Goal: Find specific page/section: Find specific page/section

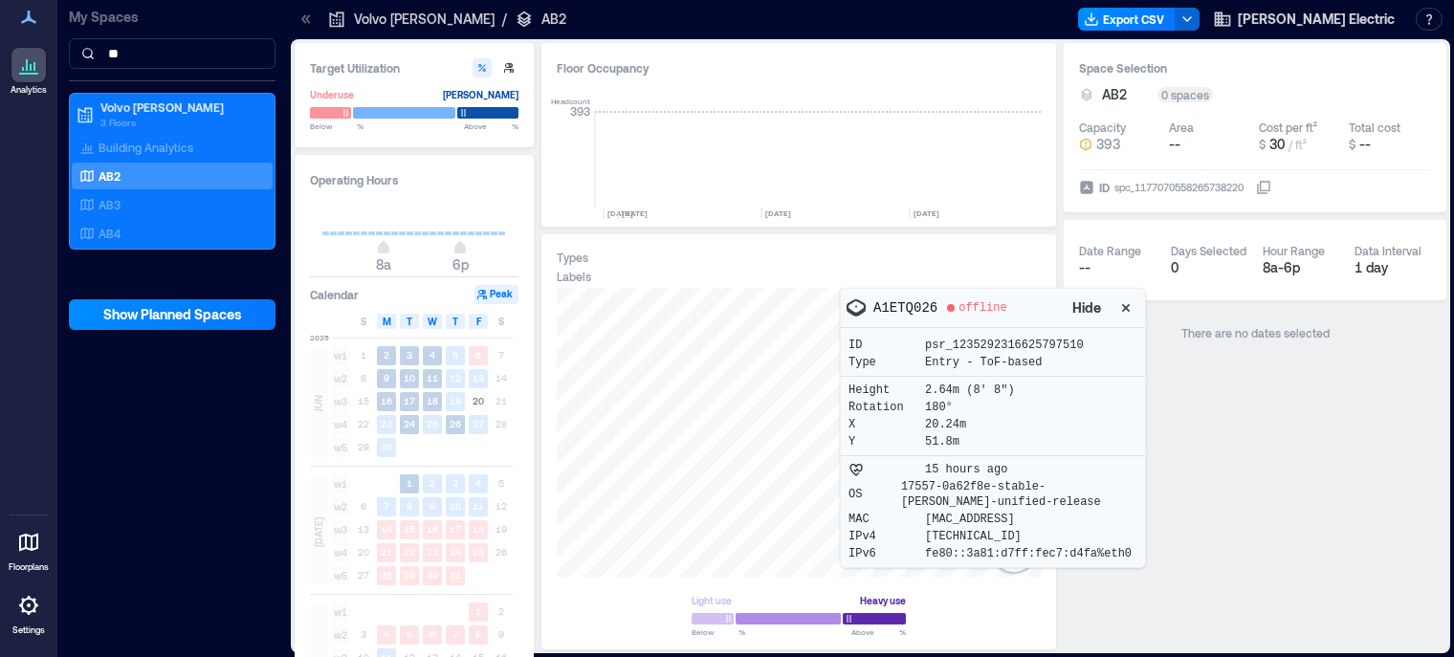
scroll to position [0, 2981]
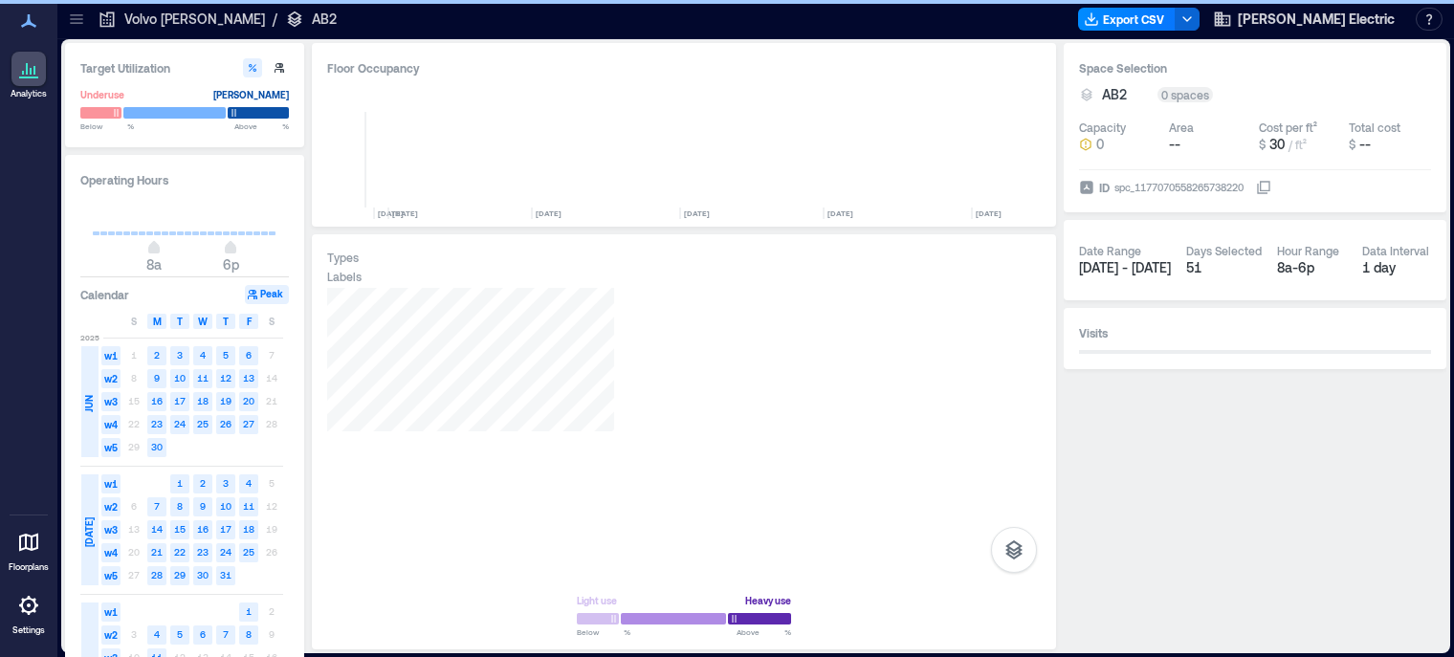
scroll to position [0, 2752]
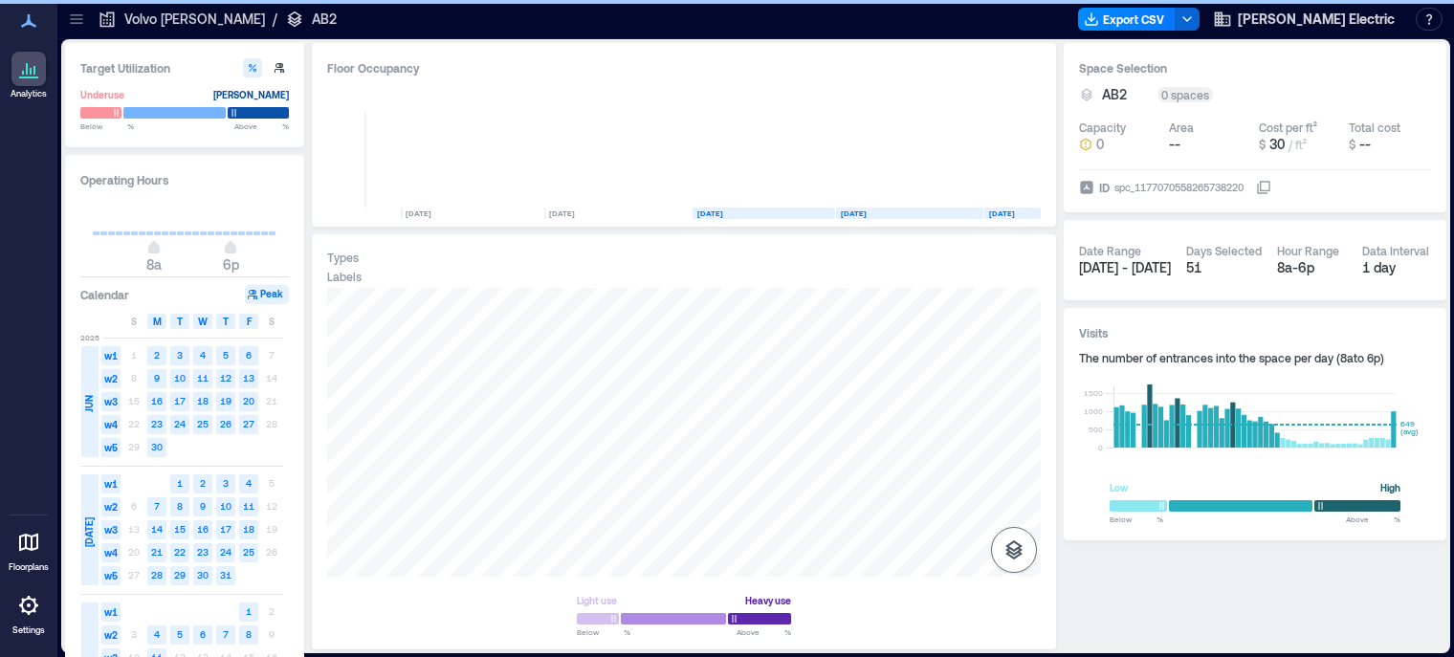
click at [1004, 548] on icon "button" at bounding box center [1014, 550] width 23 height 23
click at [1014, 449] on icon "button" at bounding box center [1014, 448] width 23 height 23
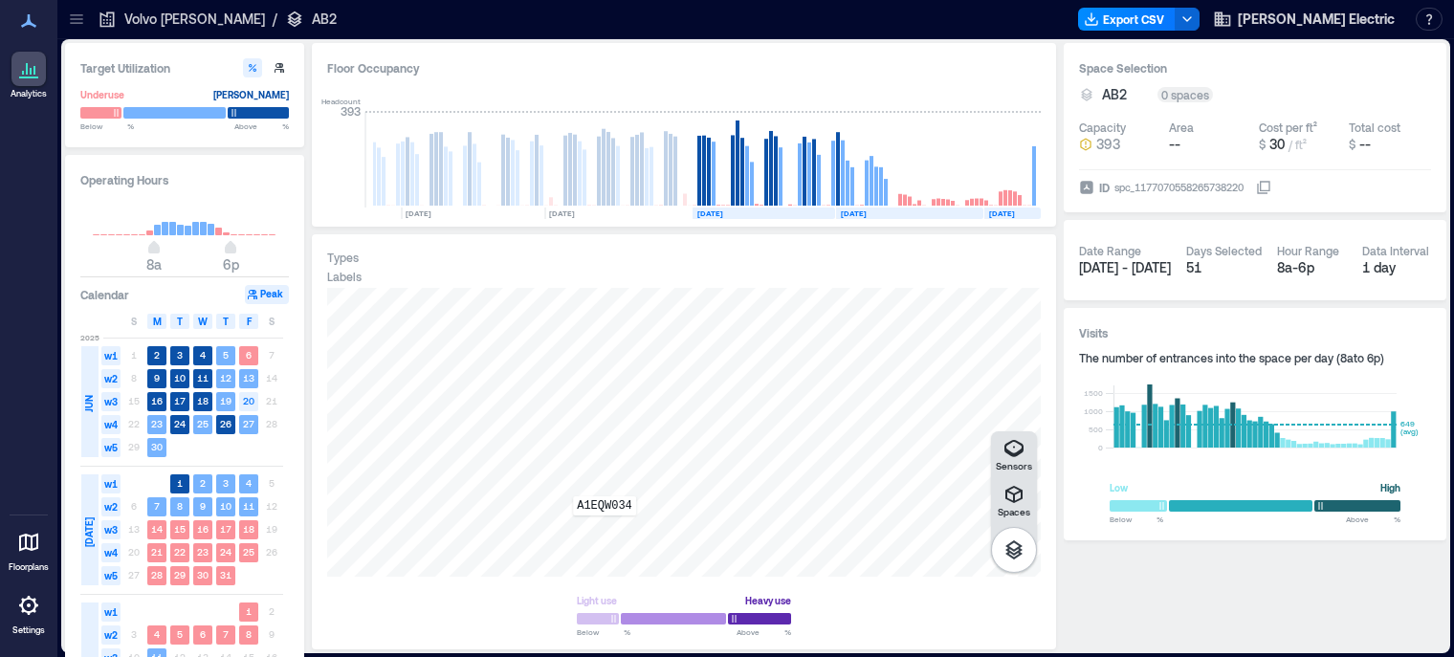
click at [605, 529] on div "A1EQW034" at bounding box center [684, 432] width 714 height 289
click at [594, 530] on div at bounding box center [684, 432] width 714 height 289
click at [601, 529] on div "A1EQW034" at bounding box center [684, 432] width 714 height 289
click at [601, 531] on div "A1EQW034" at bounding box center [684, 432] width 714 height 289
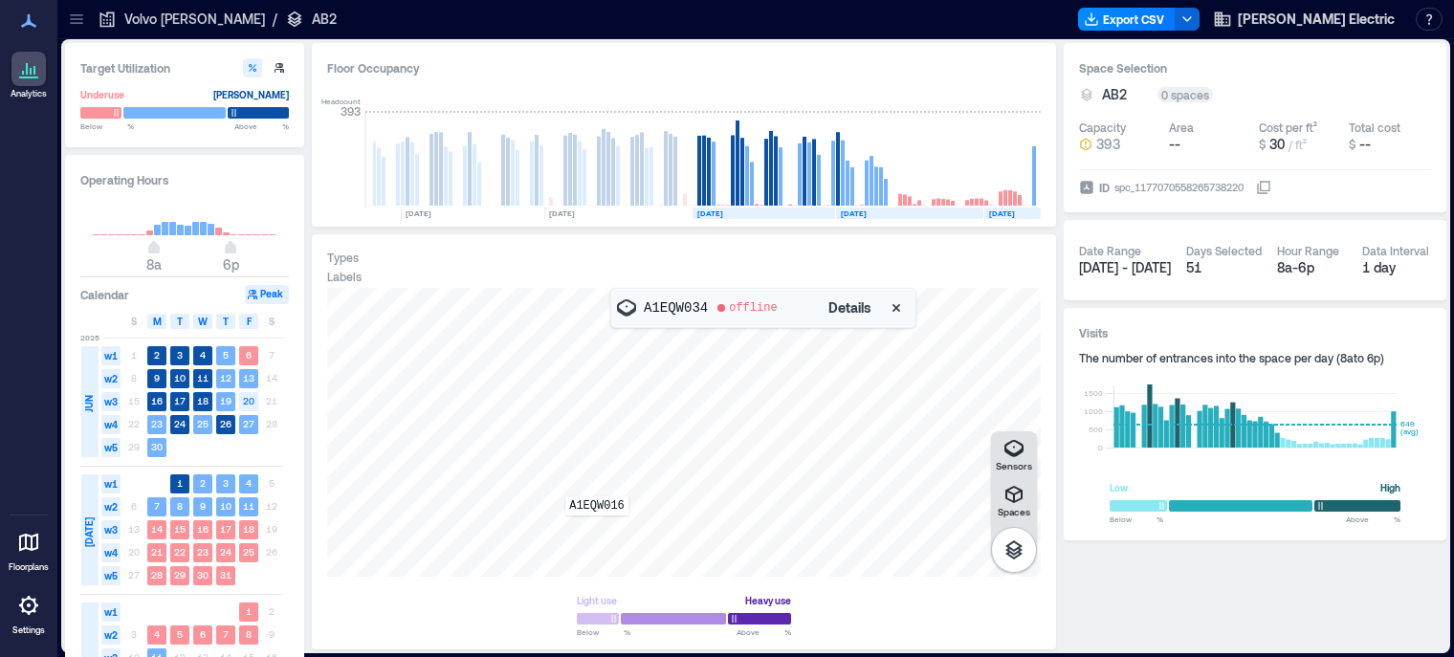
click at [597, 529] on div "A1EQW016" at bounding box center [684, 432] width 714 height 289
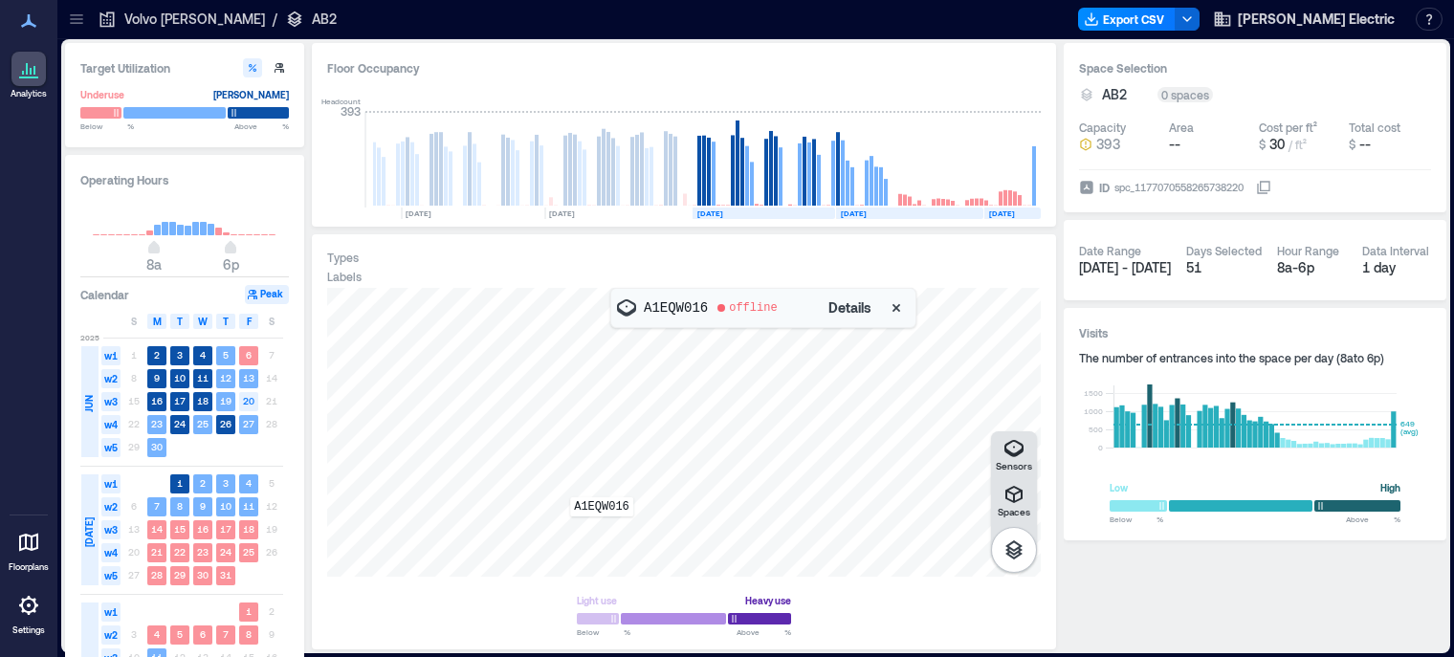
click at [602, 530] on div "A1EQW016" at bounding box center [684, 432] width 714 height 289
click at [612, 531] on div "A1EQW034" at bounding box center [684, 432] width 714 height 289
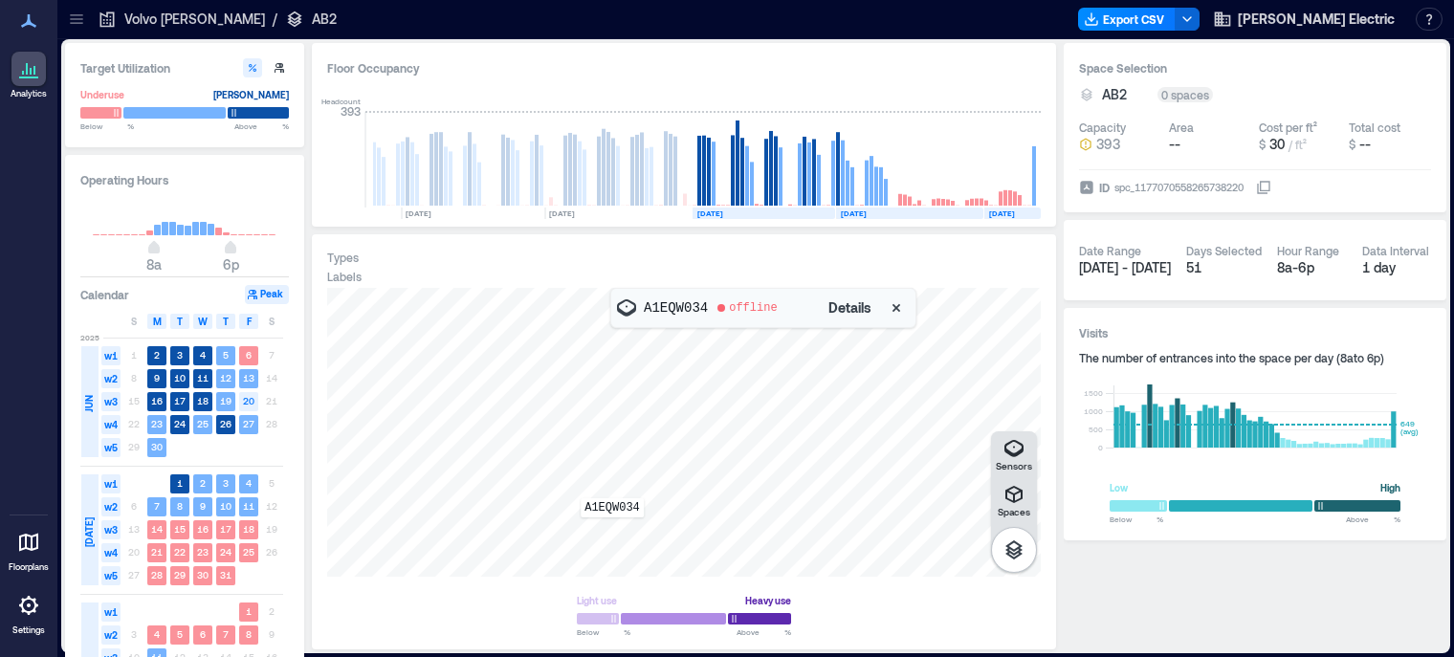
click at [612, 531] on div "A1EQW034" at bounding box center [684, 432] width 714 height 289
click at [601, 531] on div "A1EQW016" at bounding box center [684, 432] width 714 height 289
click at [899, 307] on icon "button" at bounding box center [896, 308] width 19 height 19
click at [633, 312] on div "A1ETQ026" at bounding box center [684, 432] width 714 height 289
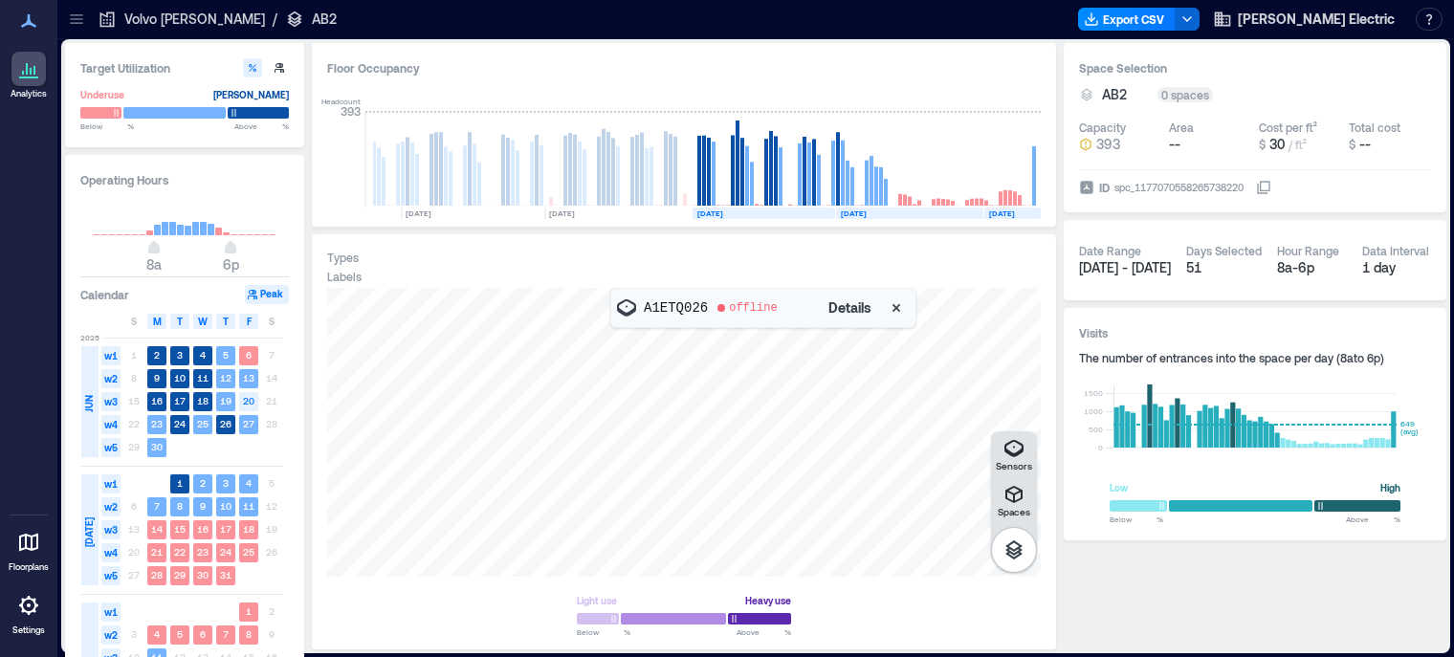
click at [649, 362] on div at bounding box center [684, 432] width 714 height 289
click at [627, 337] on div "A0DXW057" at bounding box center [684, 432] width 714 height 289
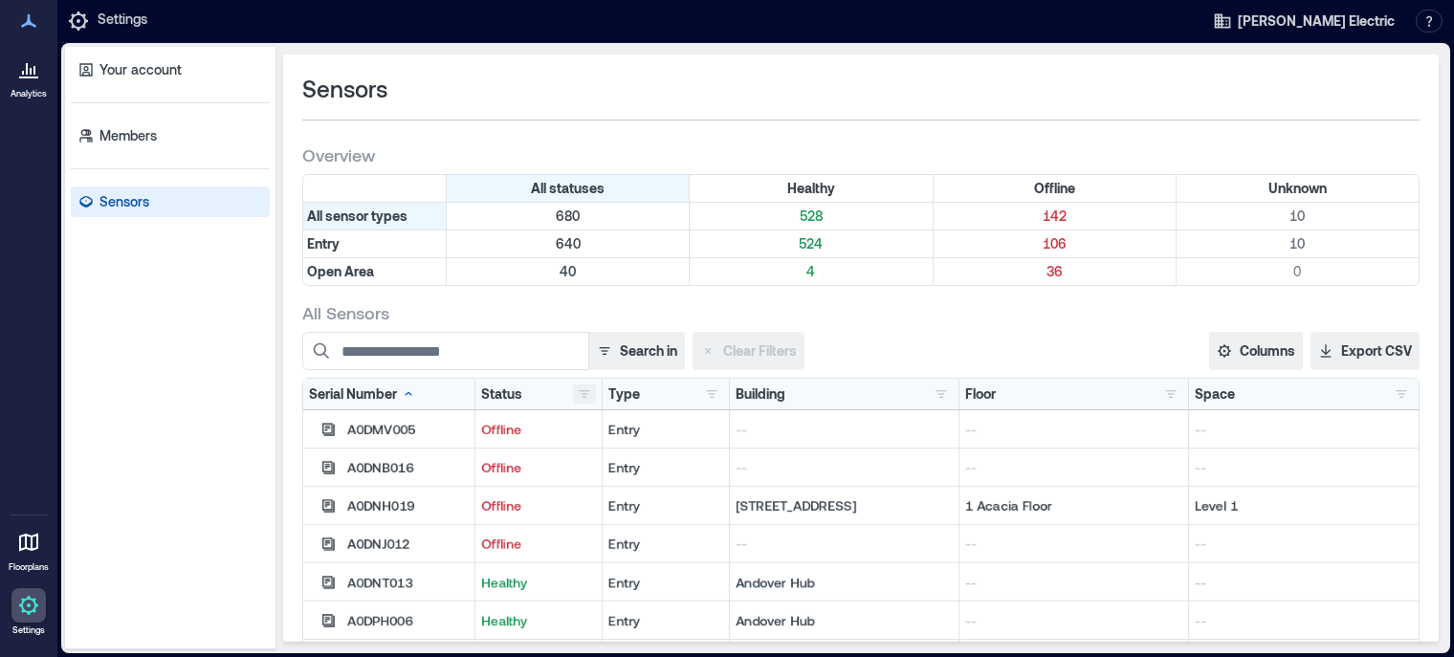
click at [579, 385] on button "button" at bounding box center [584, 394] width 23 height 19
click at [624, 469] on div "Offline 142" at bounding box center [644, 463] width 135 height 19
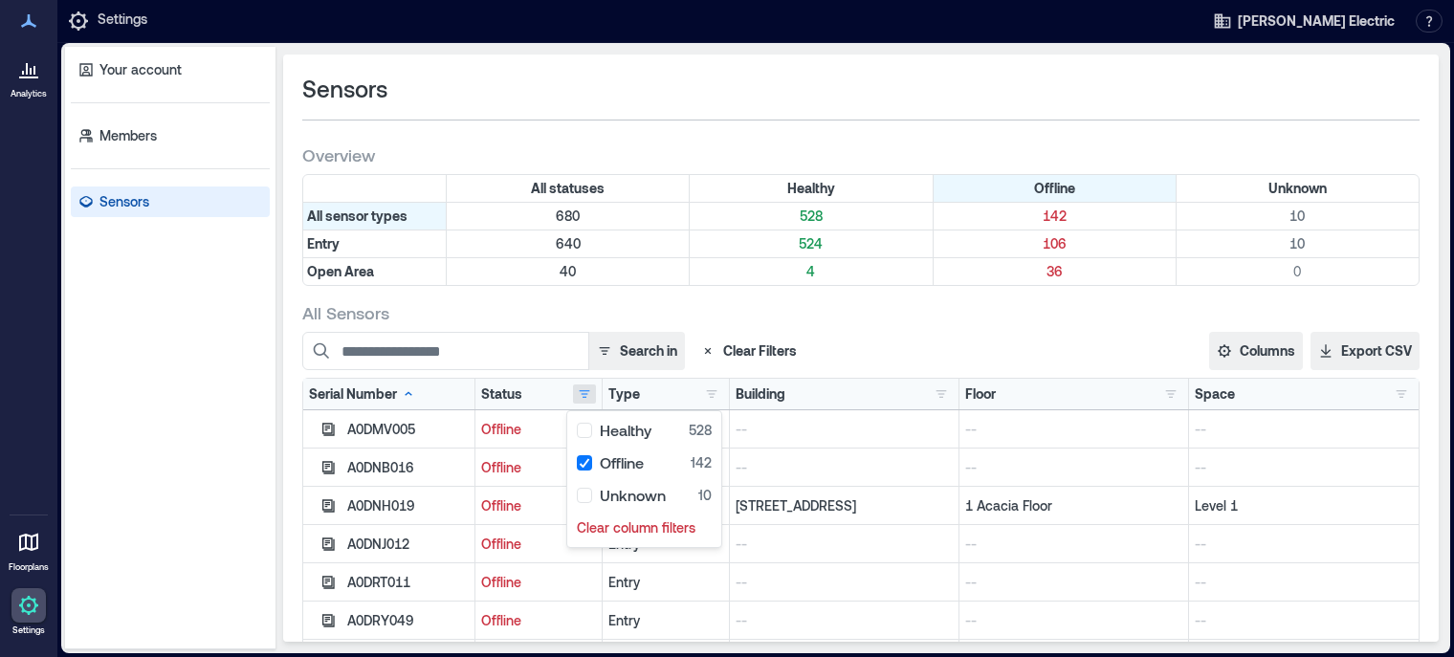
click at [658, 82] on div "Sensors" at bounding box center [861, 89] width 1118 height 31
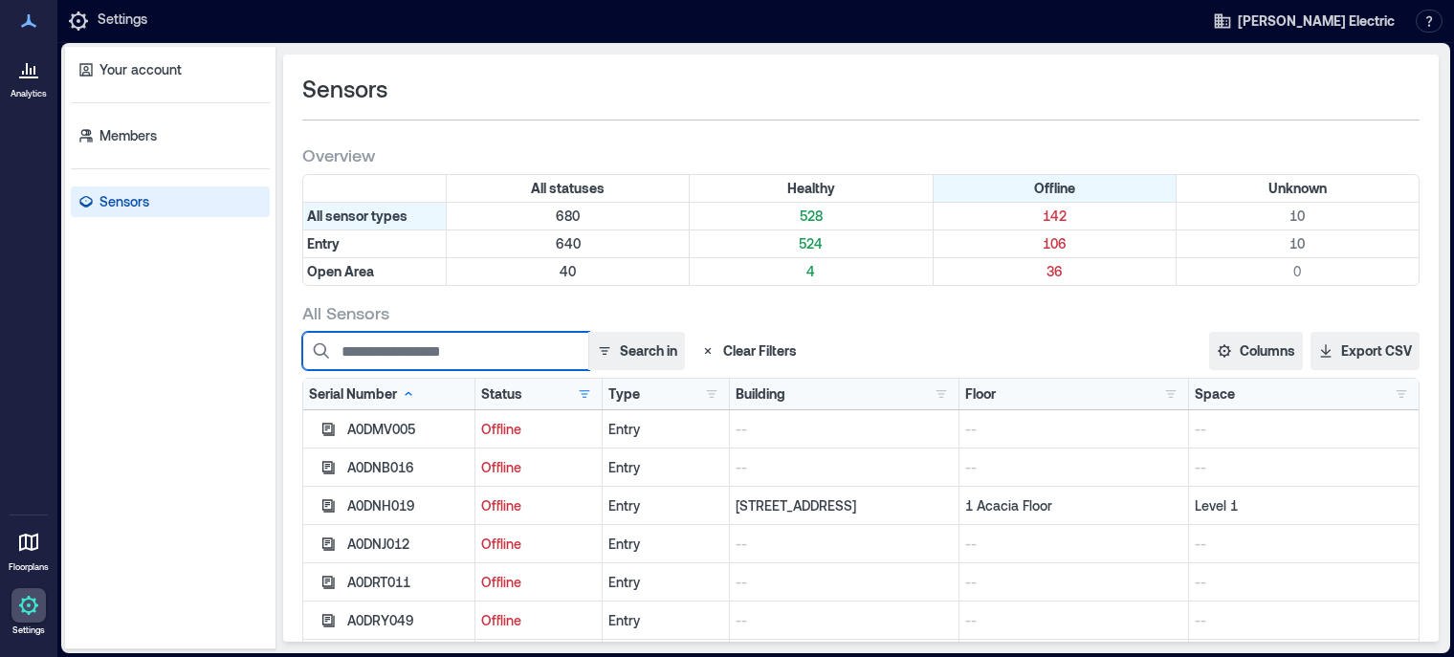
click at [448, 348] on input at bounding box center [445, 351] width 287 height 38
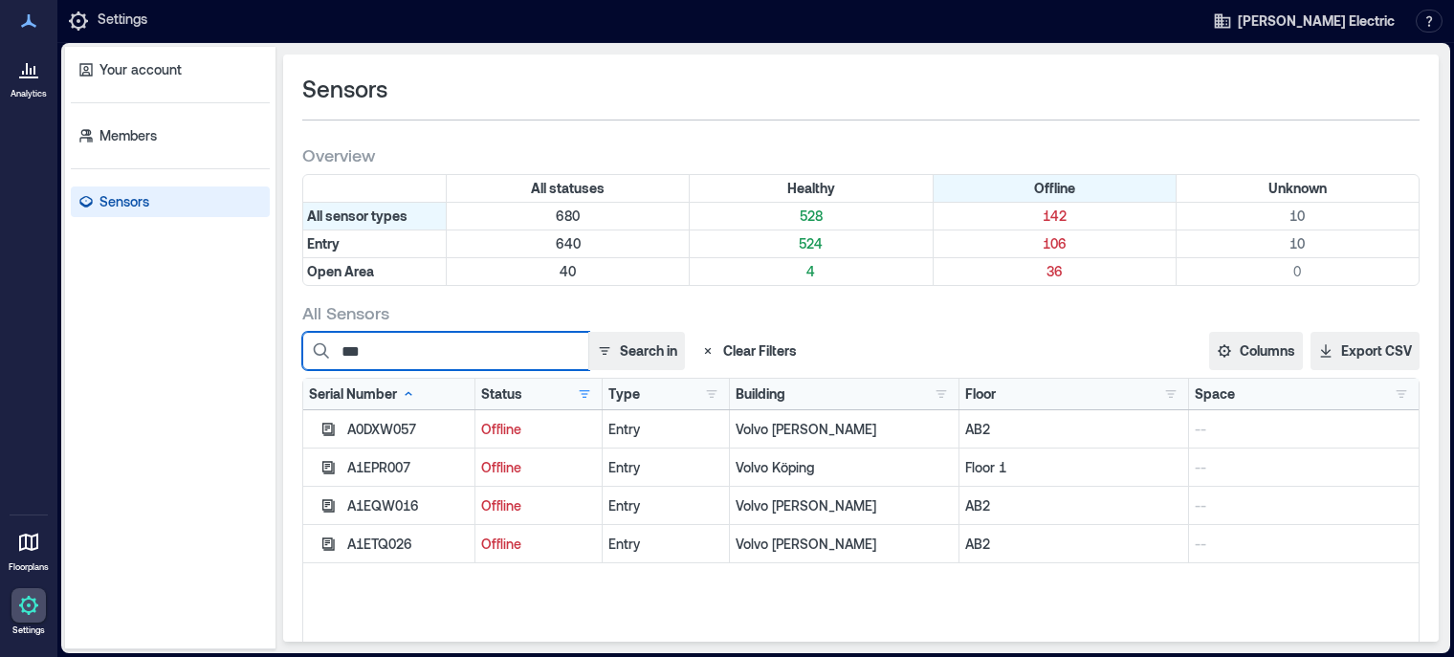
type input "***"
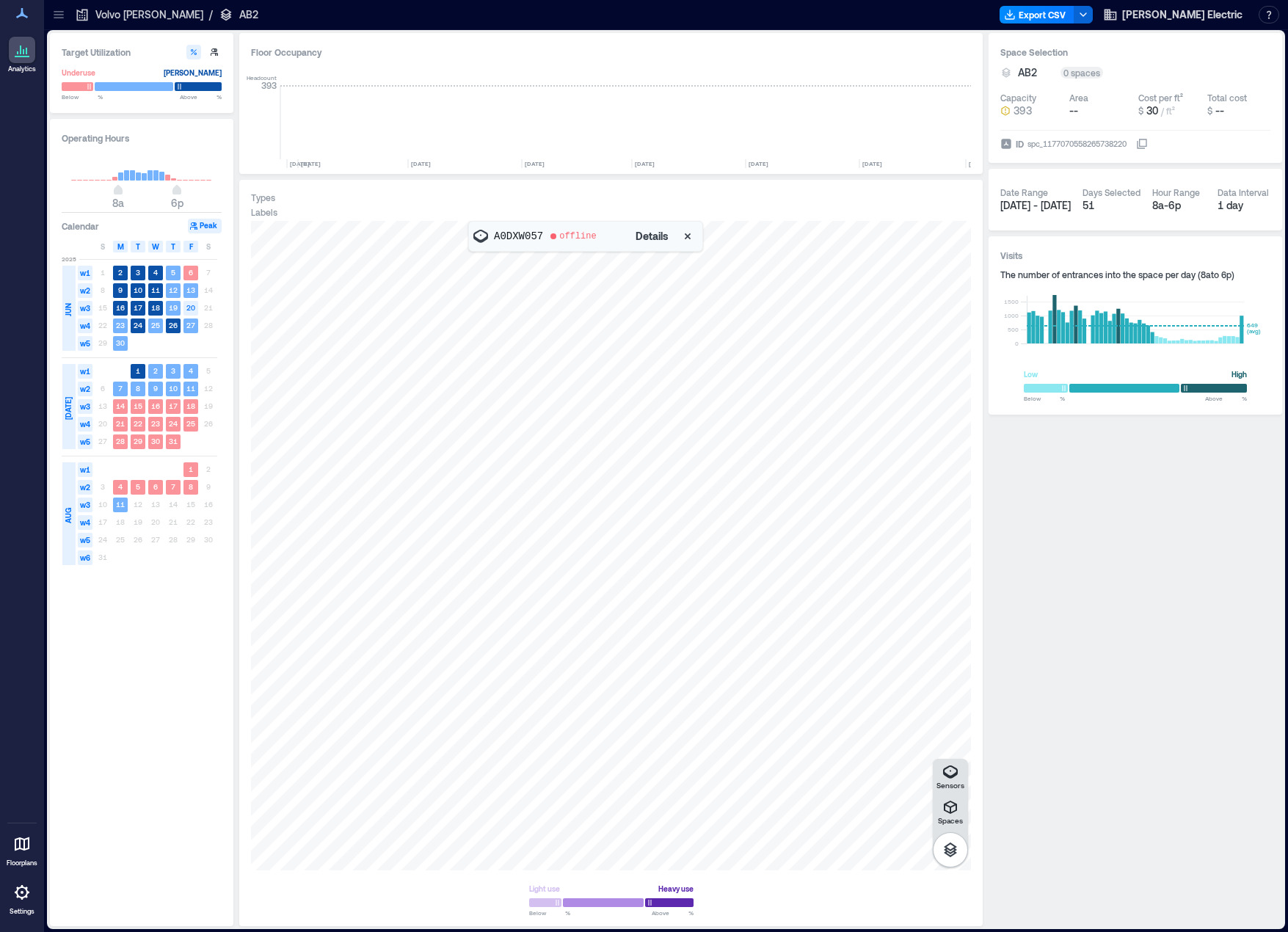
scroll to position [0, 1939]
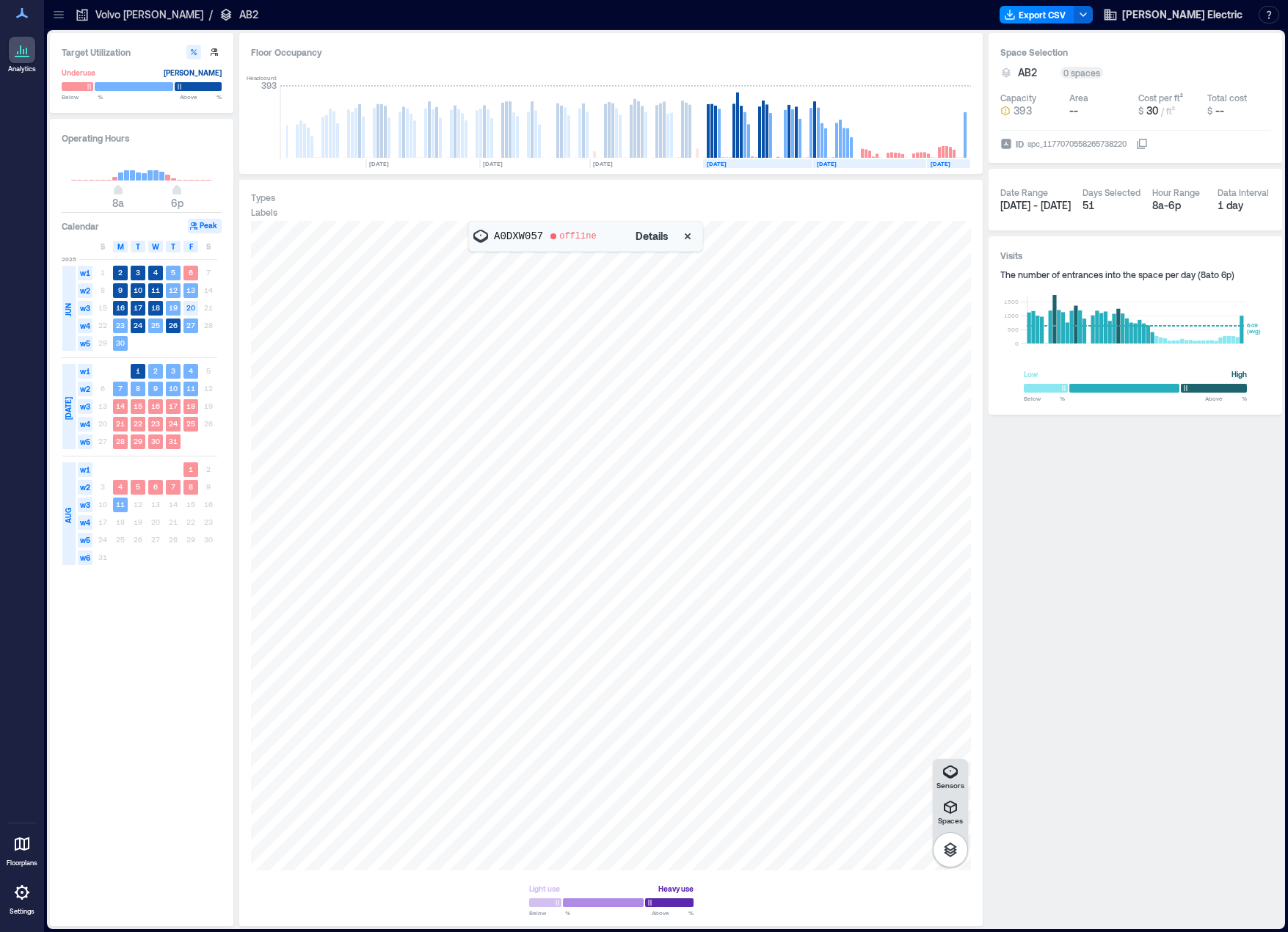
drag, startPoint x: 463, startPoint y: 614, endPoint x: 462, endPoint y: 565, distance: 49.0
click at [462, 565] on div at bounding box center [611, 545] width 720 height 650
click at [486, 488] on div at bounding box center [611, 545] width 720 height 650
click at [691, 235] on icon "button" at bounding box center [687, 236] width 15 height 15
click at [470, 331] on div "A0DXW057" at bounding box center [611, 545] width 720 height 650
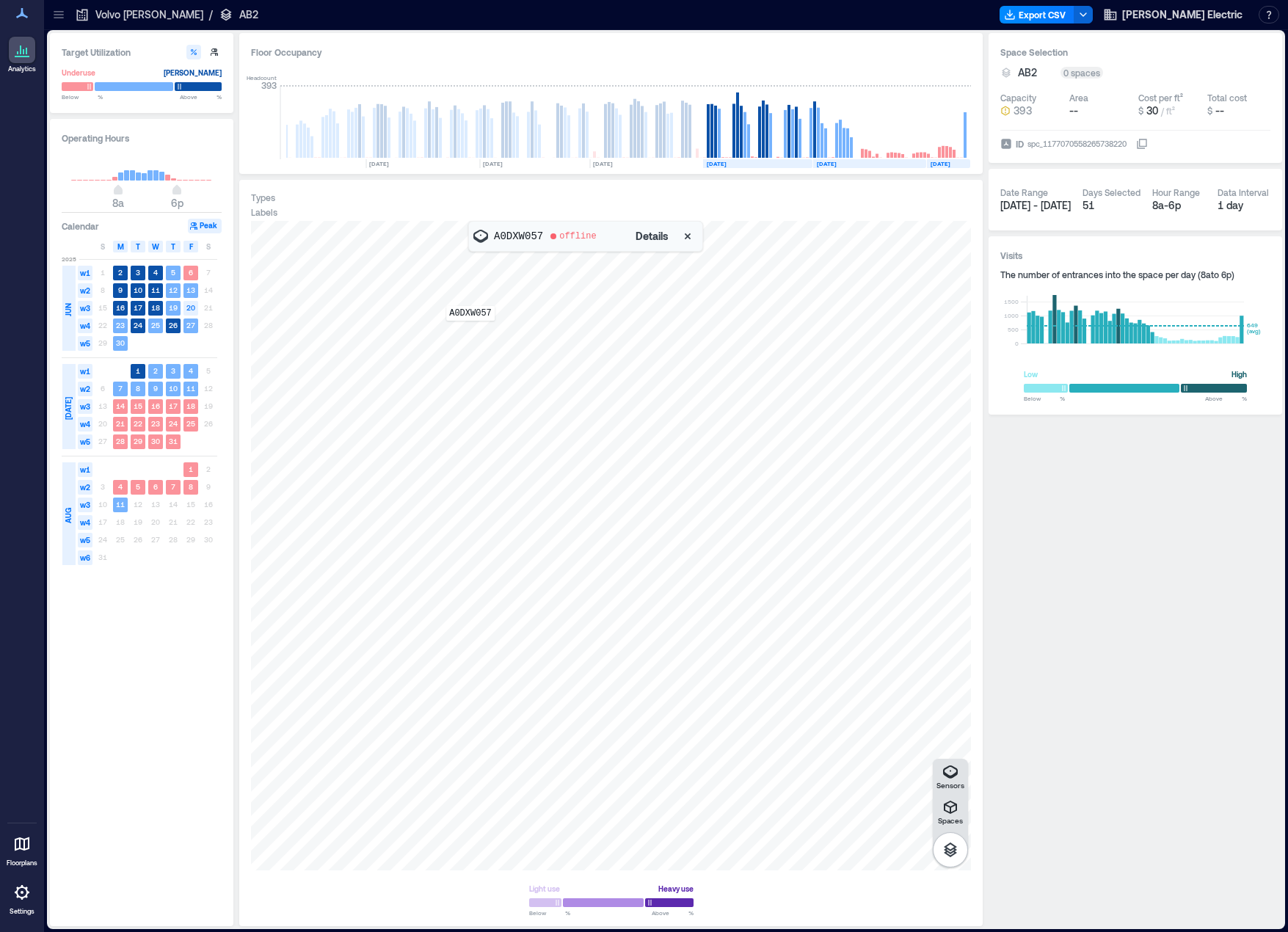
click at [470, 331] on div "A0DXW057" at bounding box center [611, 545] width 720 height 650
click at [687, 236] on icon "button" at bounding box center [687, 236] width 15 height 15
click at [412, 842] on div "A1EQW016" at bounding box center [611, 545] width 720 height 650
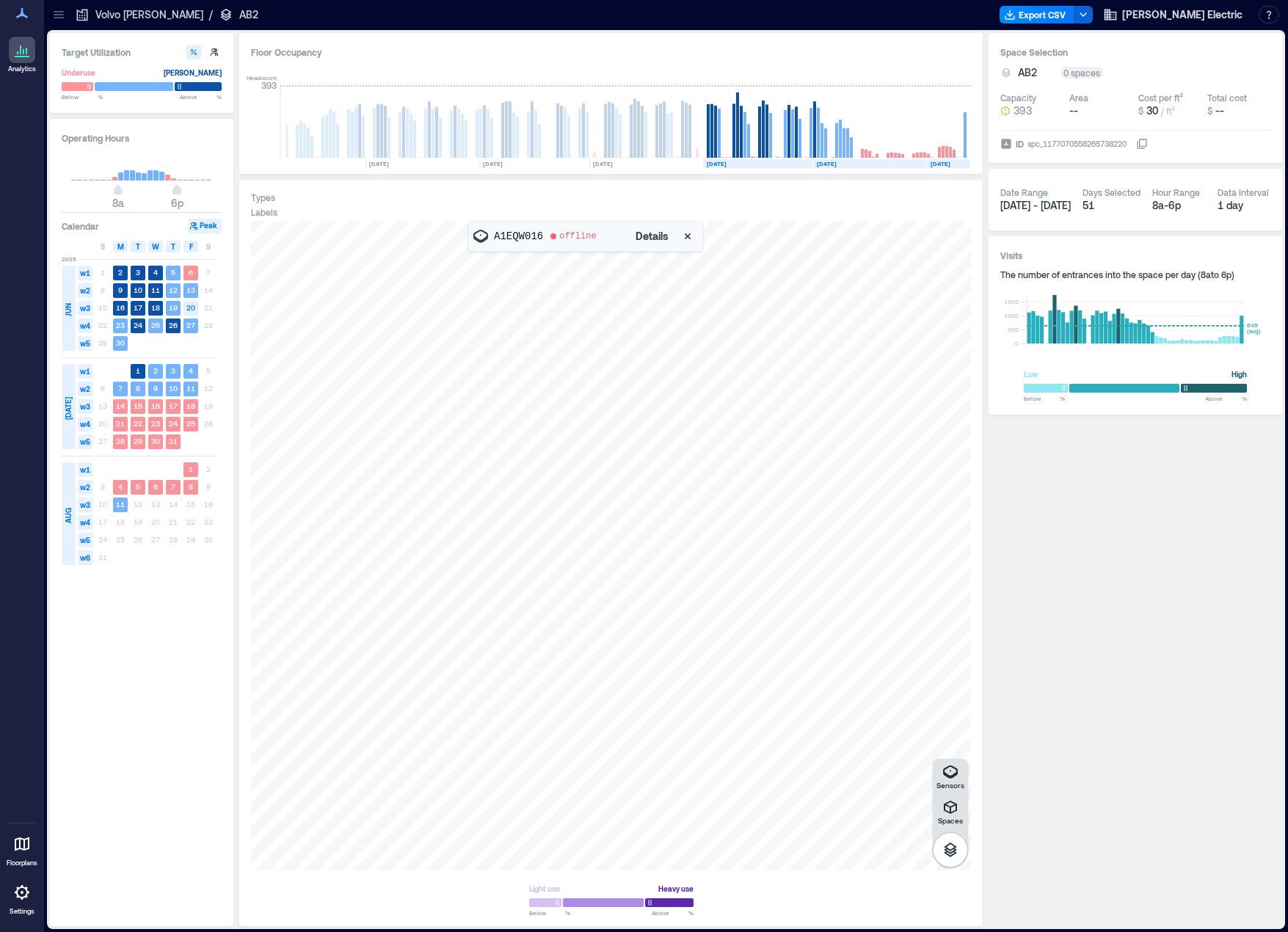
click at [690, 235] on icon "button" at bounding box center [687, 236] width 15 height 15
